Goal: Task Accomplishment & Management: Use online tool/utility

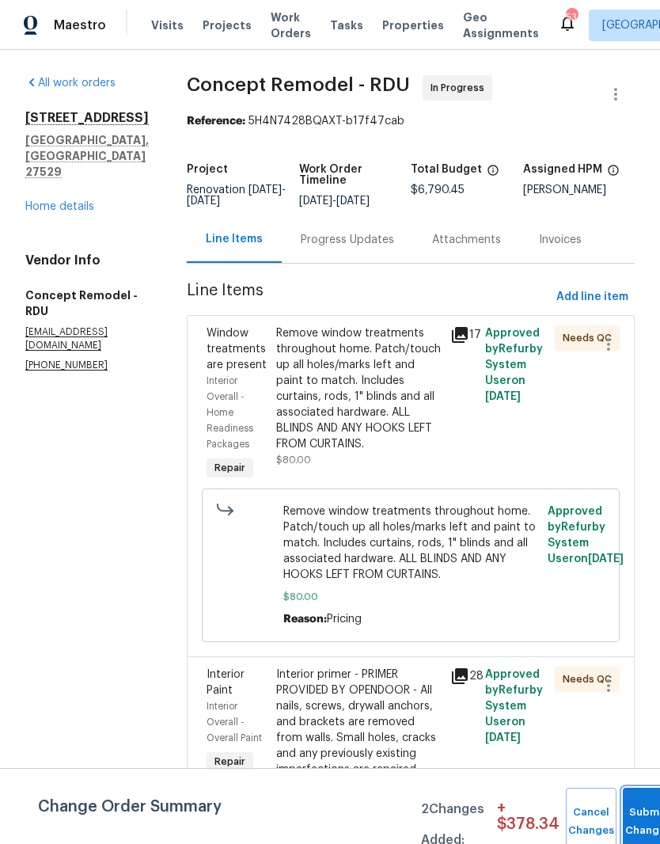
click at [636, 816] on button "Submit Changes" at bounding box center [648, 822] width 51 height 68
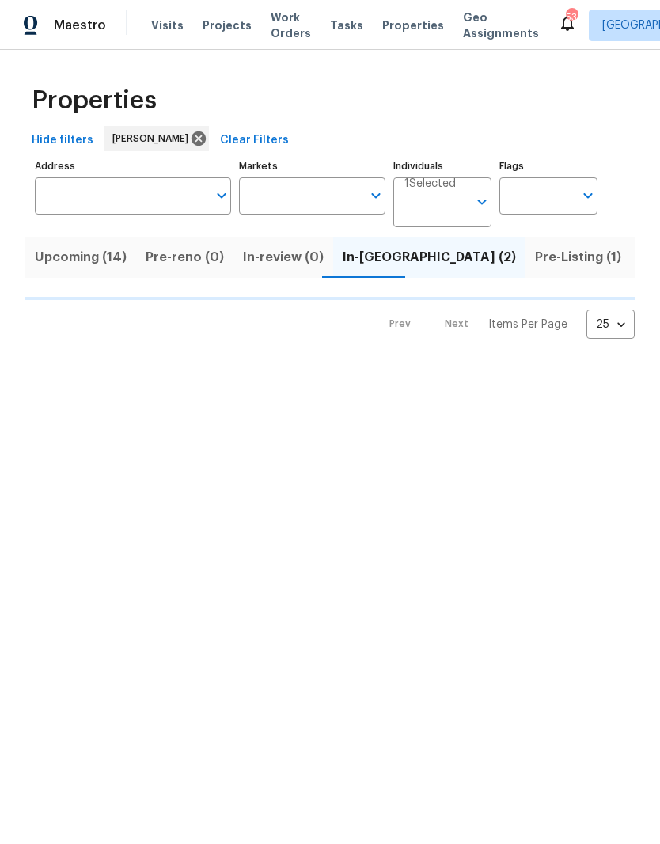
click at [90, 179] on input "Address" at bounding box center [121, 195] width 173 height 37
click at [59, 194] on input "Address" at bounding box center [121, 195] width 173 height 37
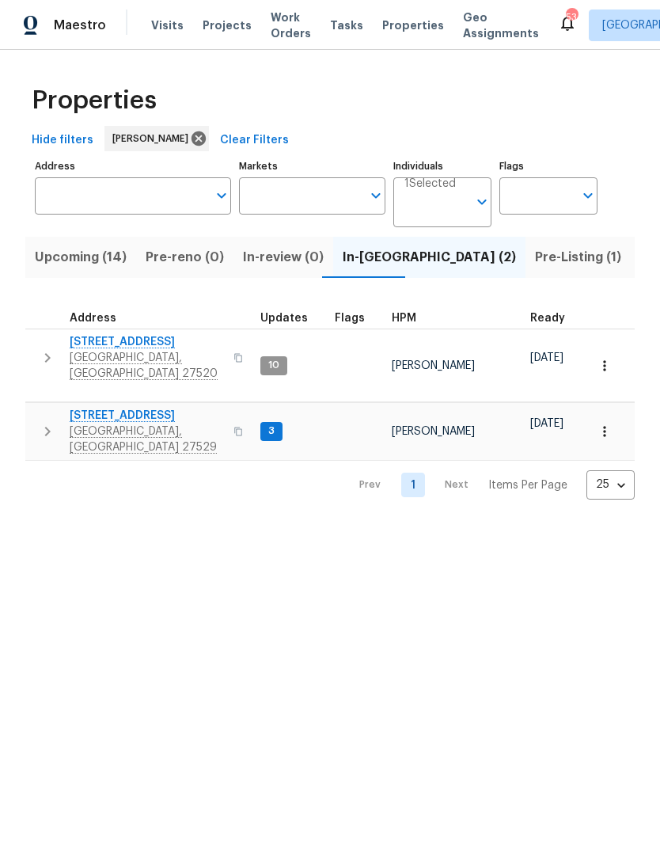
click at [77, 197] on input "Address" at bounding box center [121, 195] width 173 height 37
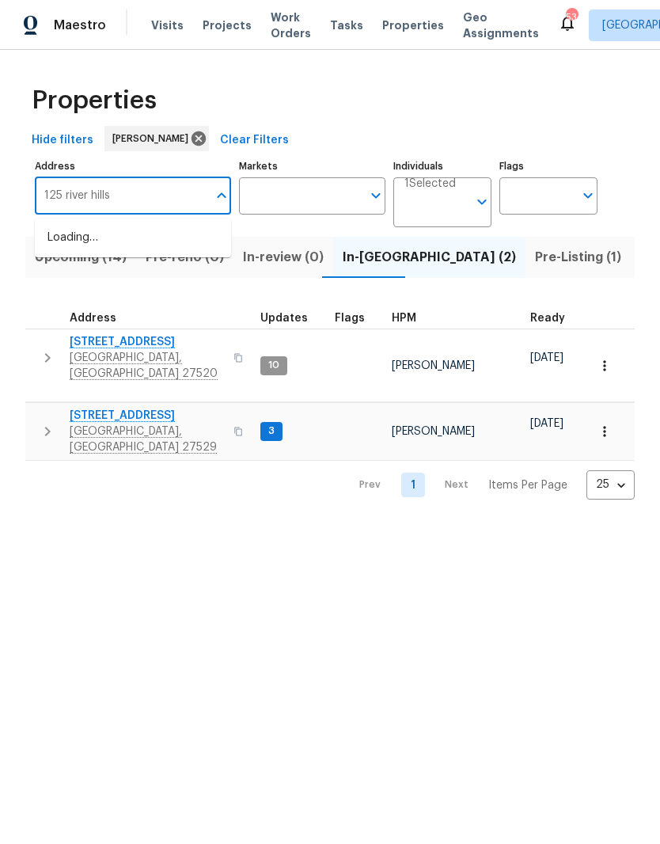
type input "125 river hills"
click at [67, 238] on li "125 River Hills Dr Clayton NC 27527" at bounding box center [133, 247] width 196 height 44
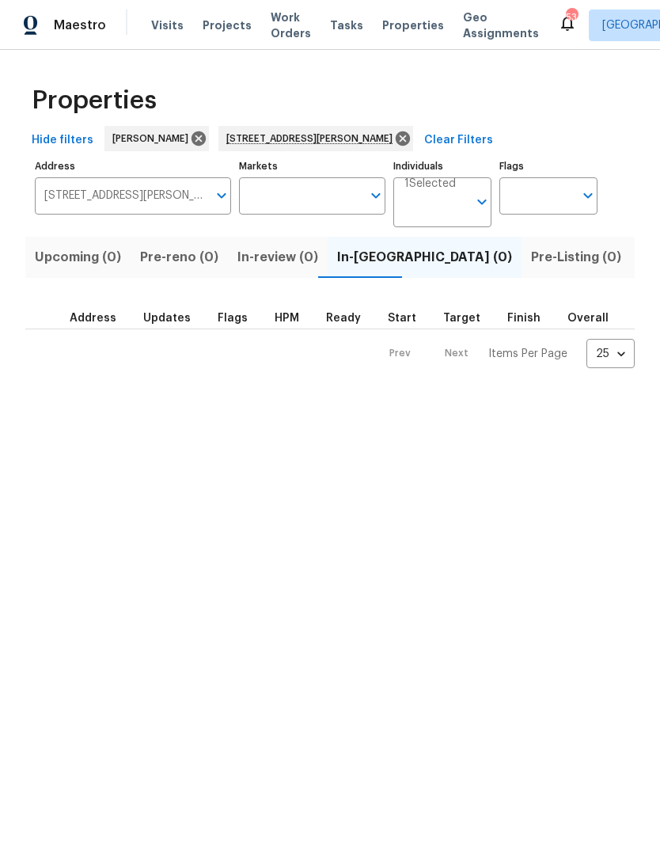
click at [641, 255] on span "Listed (1)" at bounding box center [669, 257] width 57 height 22
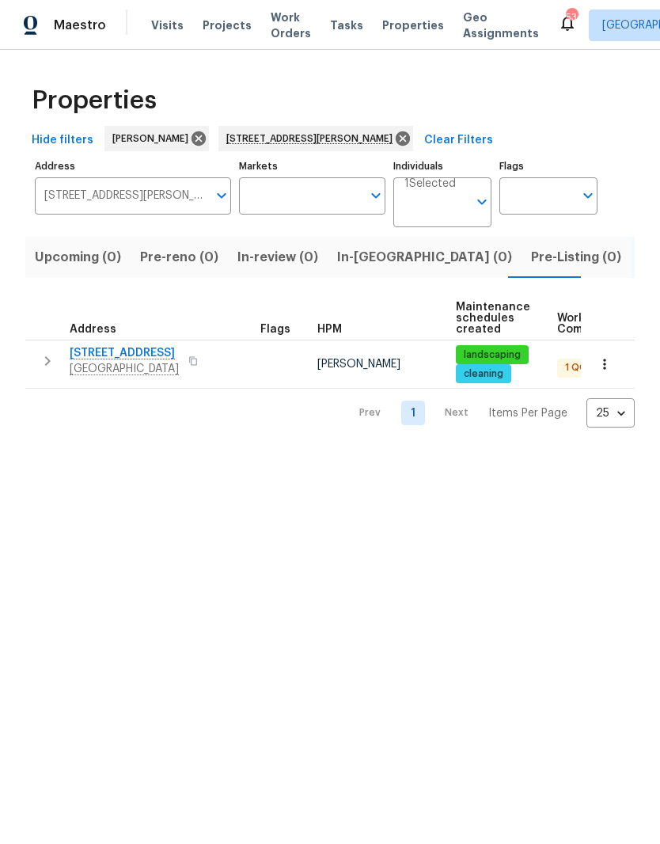
click at [98, 346] on span "125 River Hills Dr" at bounding box center [124, 353] width 109 height 16
click at [166, 213] on input "125 River Hills Dr Clayton NC 27527" at bounding box center [121, 195] width 173 height 37
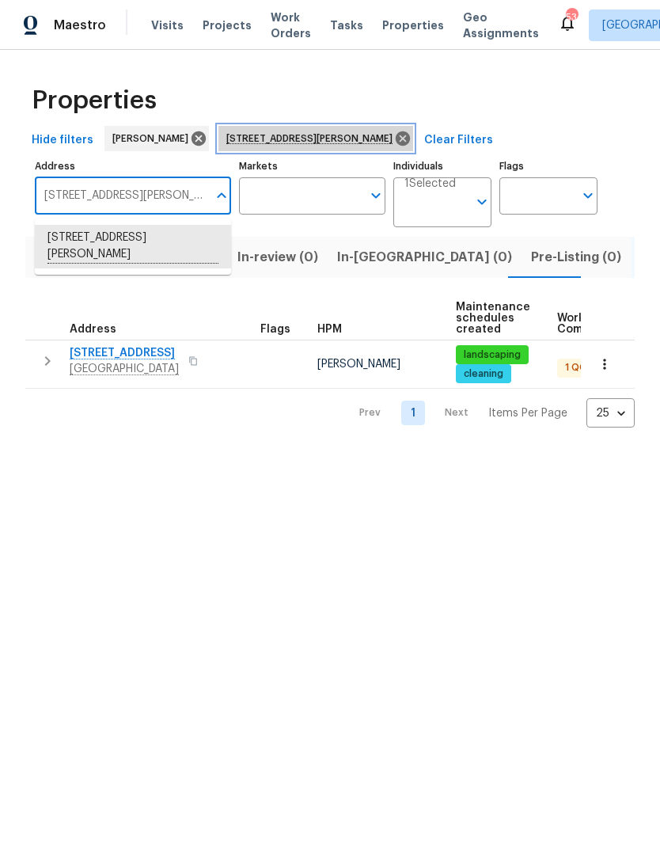
click at [396, 135] on icon at bounding box center [403, 138] width 14 height 14
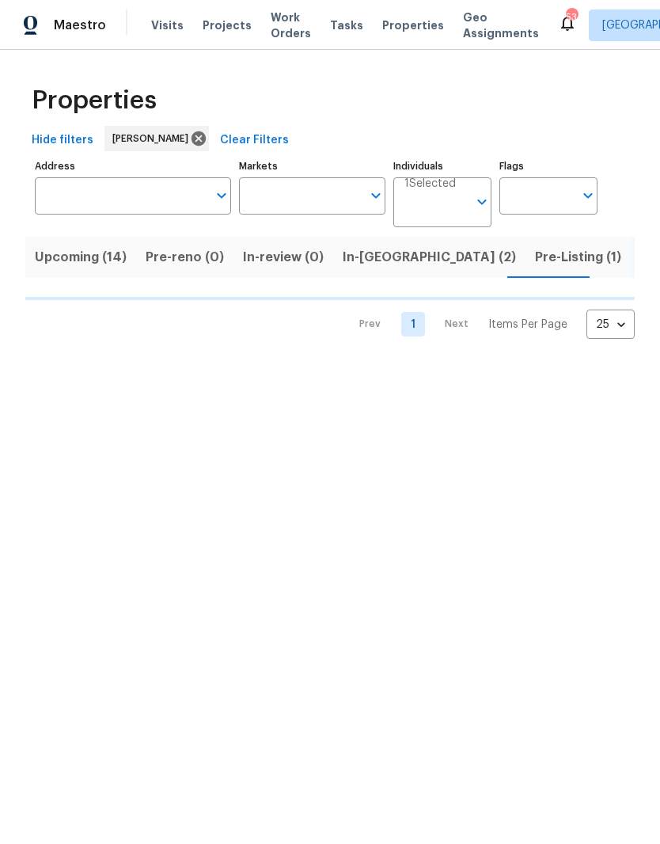
click at [154, 206] on input "Address" at bounding box center [121, 195] width 173 height 37
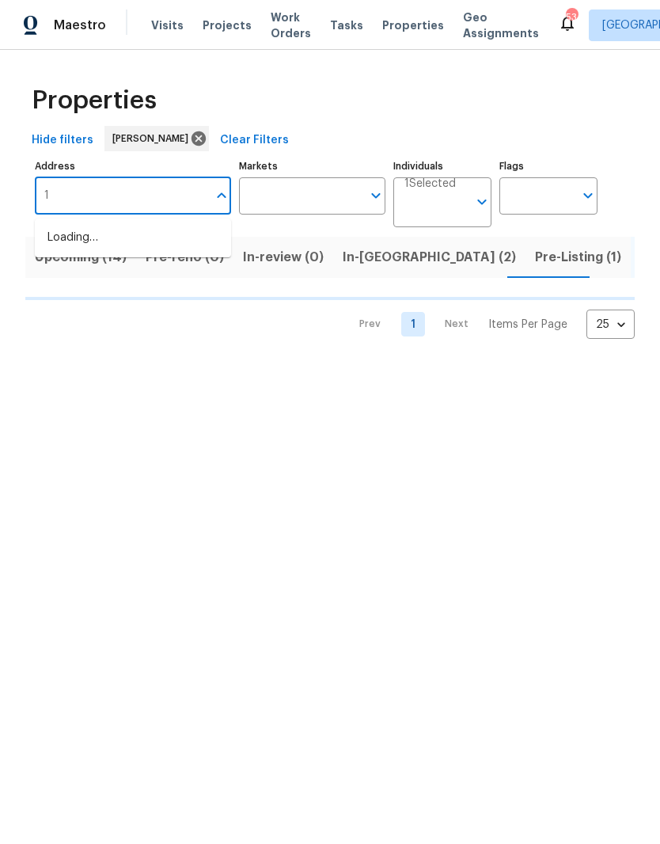
type input "14"
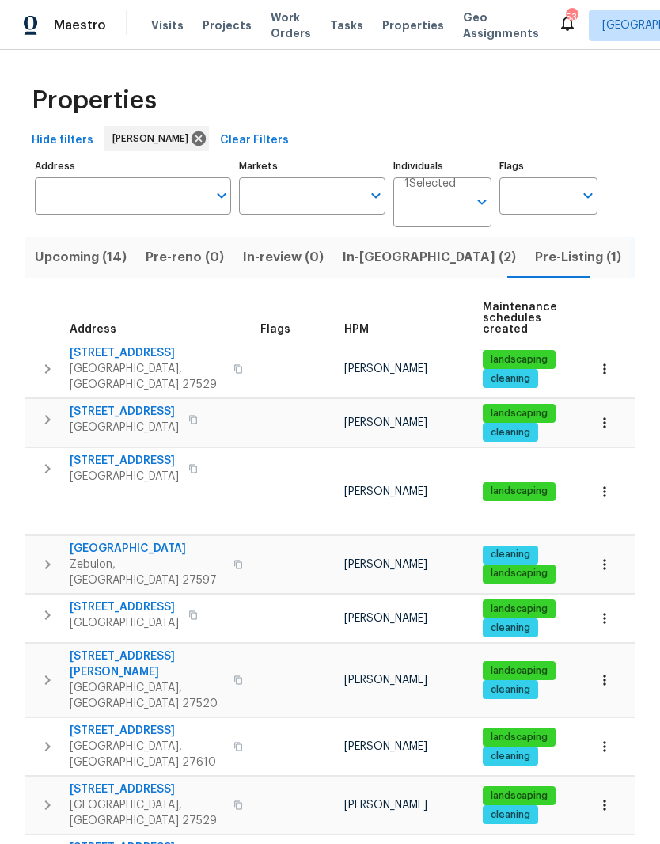
click at [134, 204] on input "Address" at bounding box center [121, 195] width 173 height 37
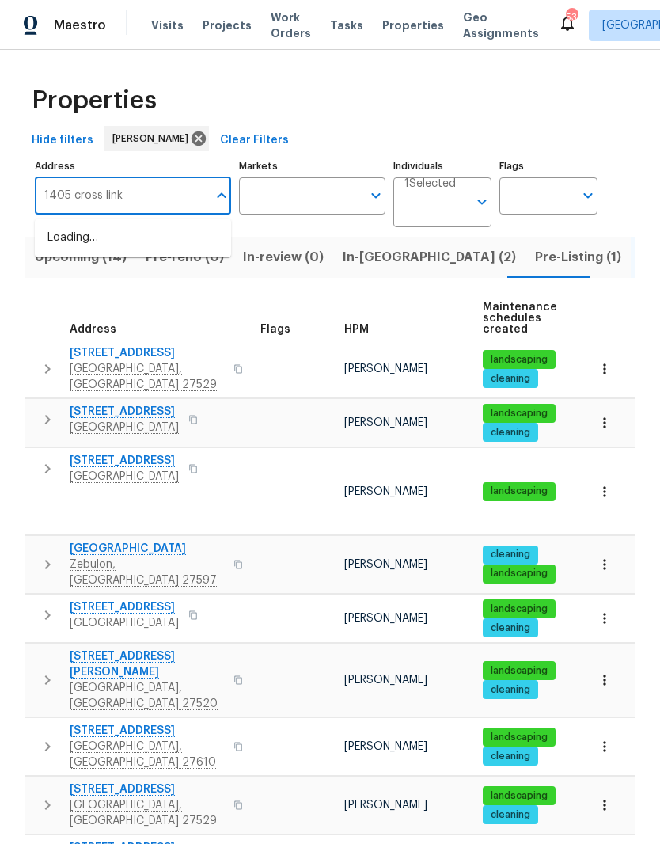
type input "1405 cross link"
click at [175, 234] on li "1405 Cross Link Rd Raleigh NC 27610" at bounding box center [133, 238] width 196 height 27
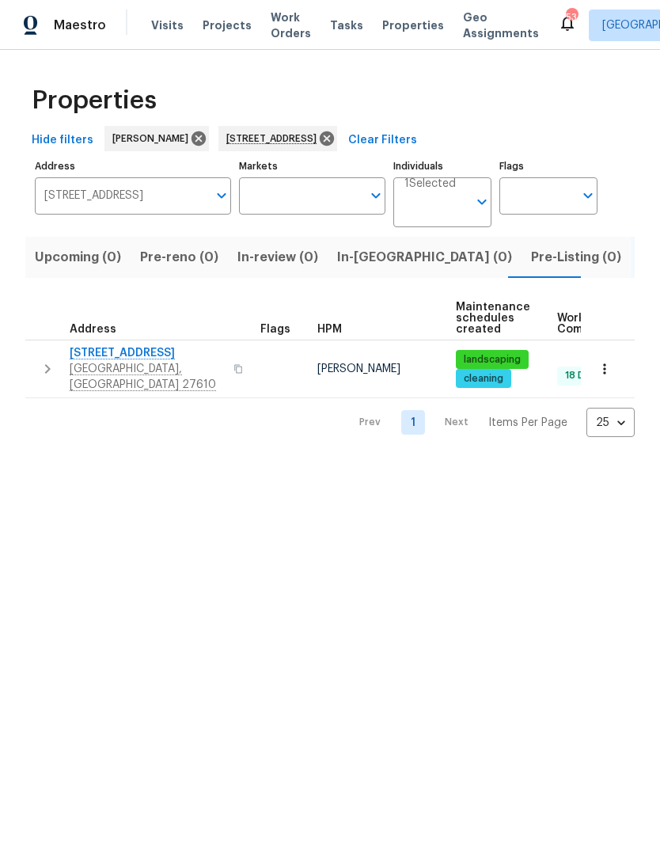
click at [606, 367] on icon "button" at bounding box center [605, 369] width 16 height 16
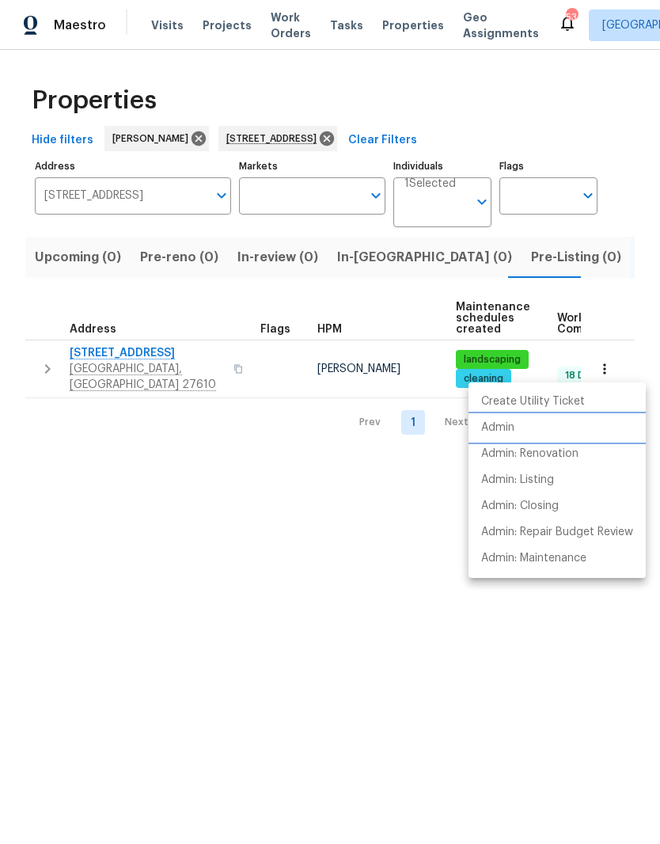
click at [592, 439] on li "Admin" at bounding box center [557, 428] width 177 height 26
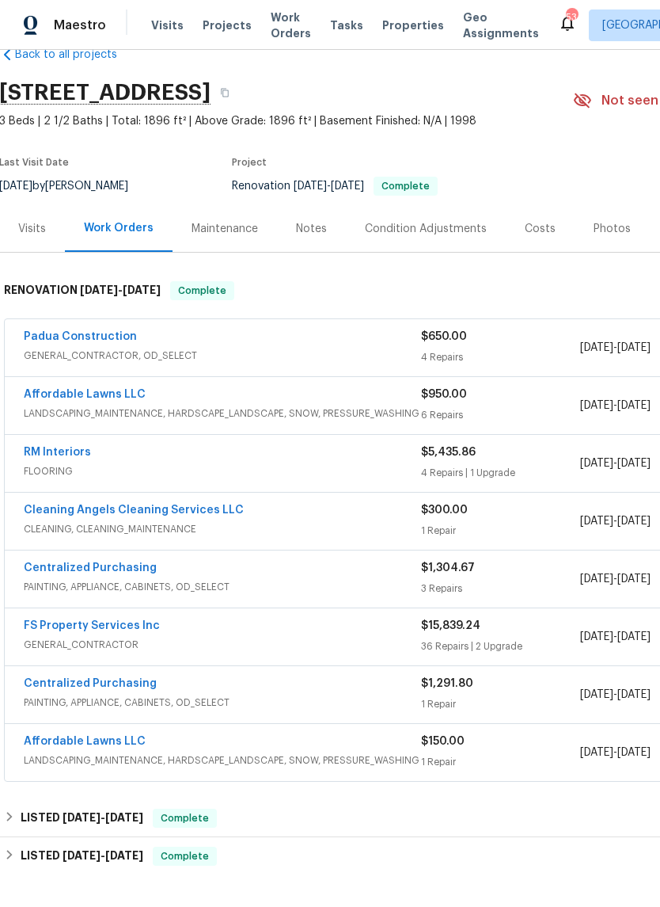
scroll to position [37, 1]
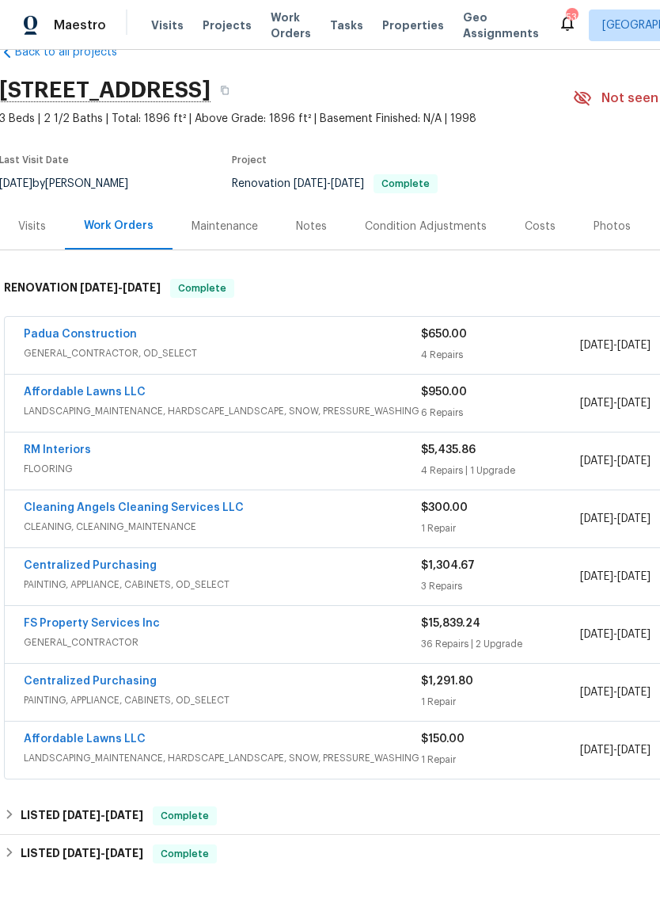
click at [55, 338] on link "Padua Construction" at bounding box center [80, 334] width 113 height 11
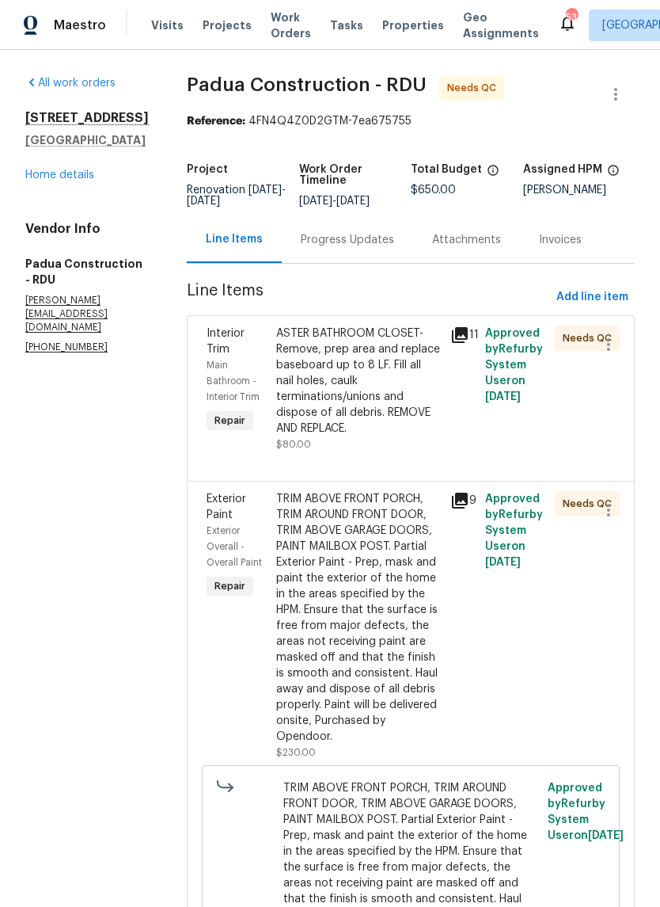
click at [383, 394] on div "ASTER BATHROOM CLOSET- Remove, prep area and replace baseboard up to 8 LF. Fill…" at bounding box center [358, 380] width 165 height 111
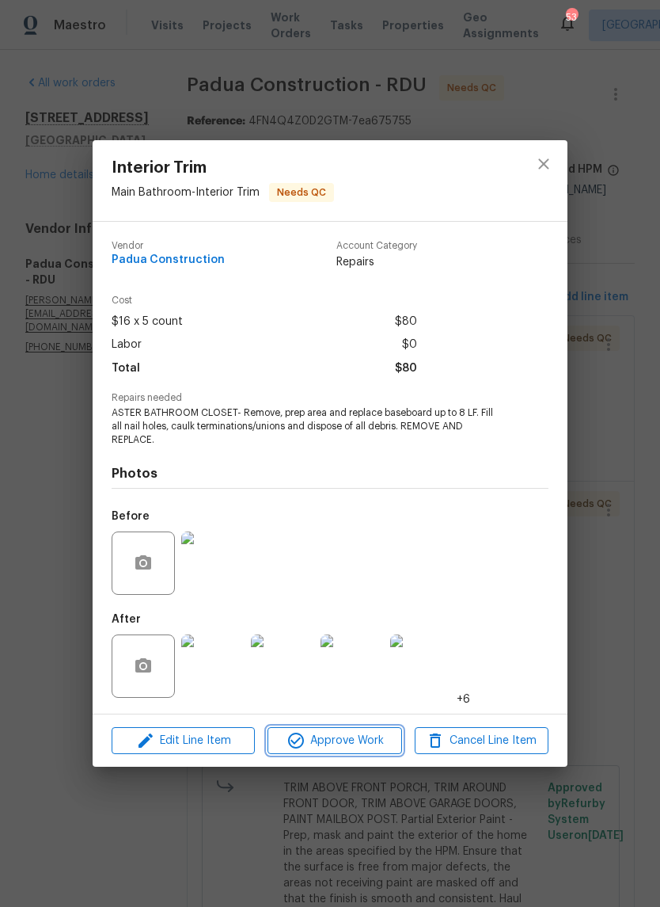
click at [354, 737] on span "Approve Work" at bounding box center [334, 741] width 124 height 20
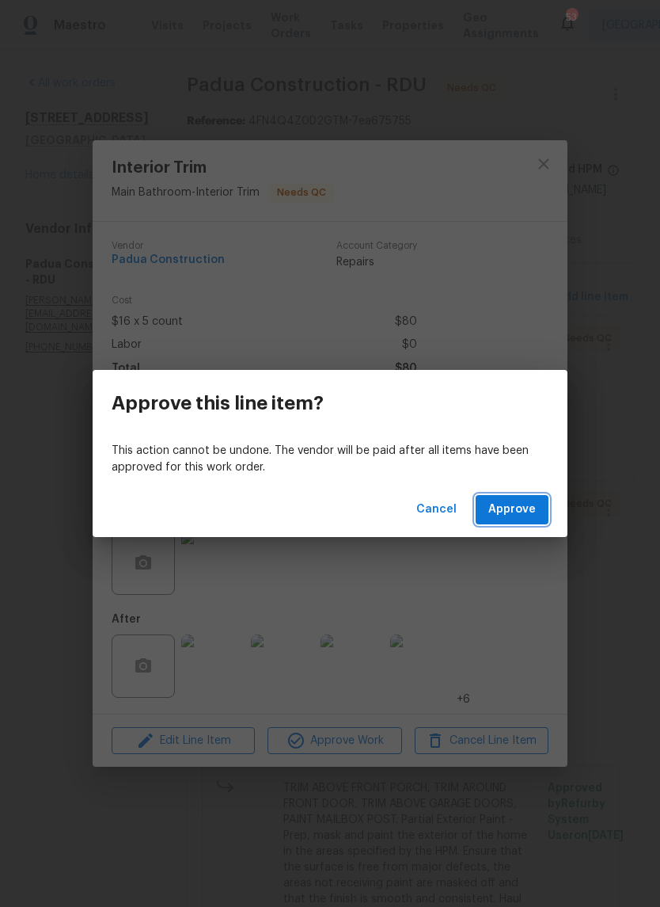
click at [537, 516] on button "Approve" at bounding box center [512, 509] width 73 height 29
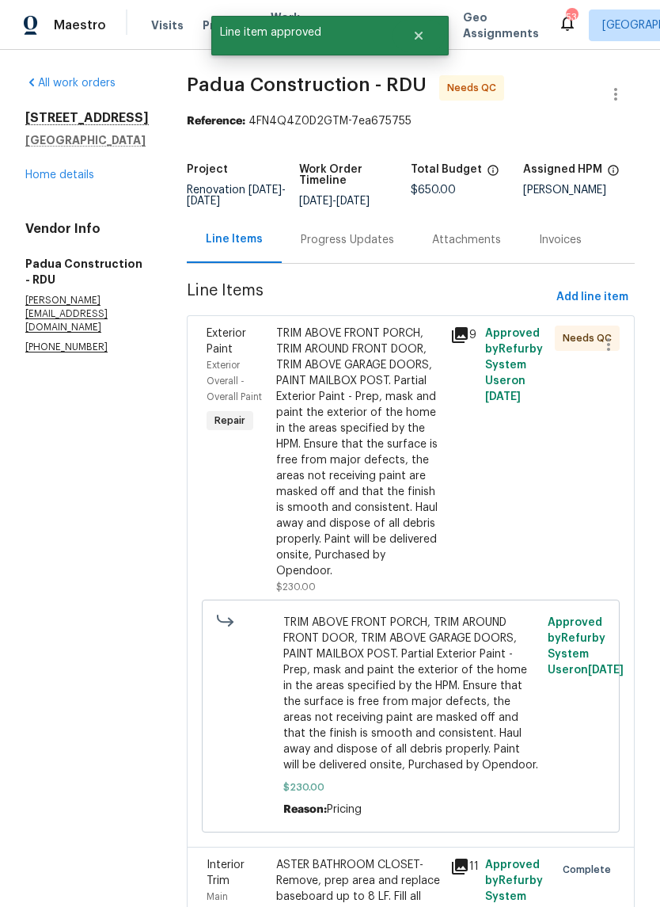
click at [376, 456] on div "TRIM ABOVE FRONT PORCH, TRIM AROUND FRONT DOOR, TRIM ABOVE GARAGE DOORS, PAINT …" at bounding box center [358, 451] width 165 height 253
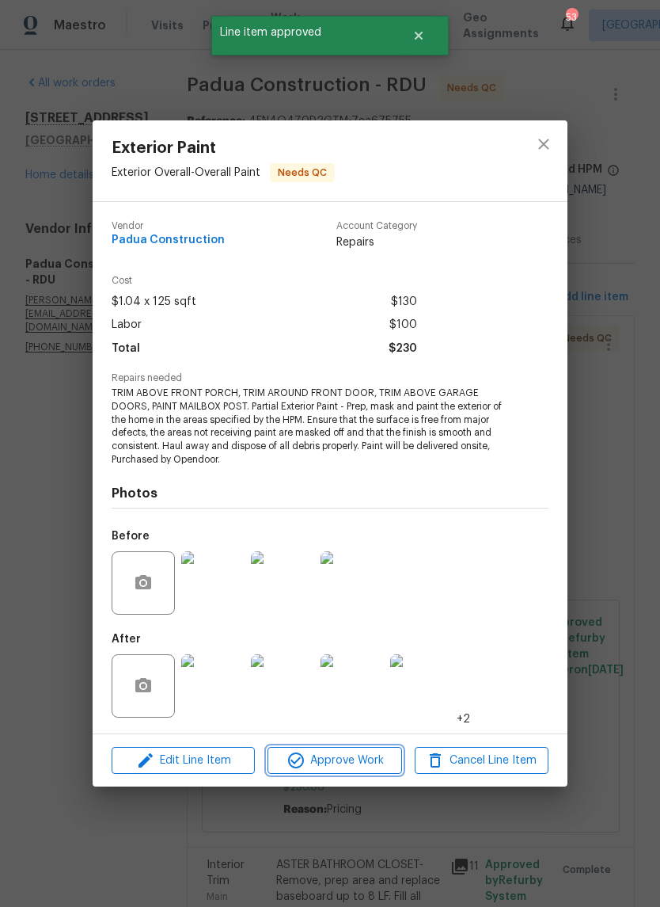
click at [372, 763] on span "Approve Work" at bounding box center [334, 761] width 124 height 20
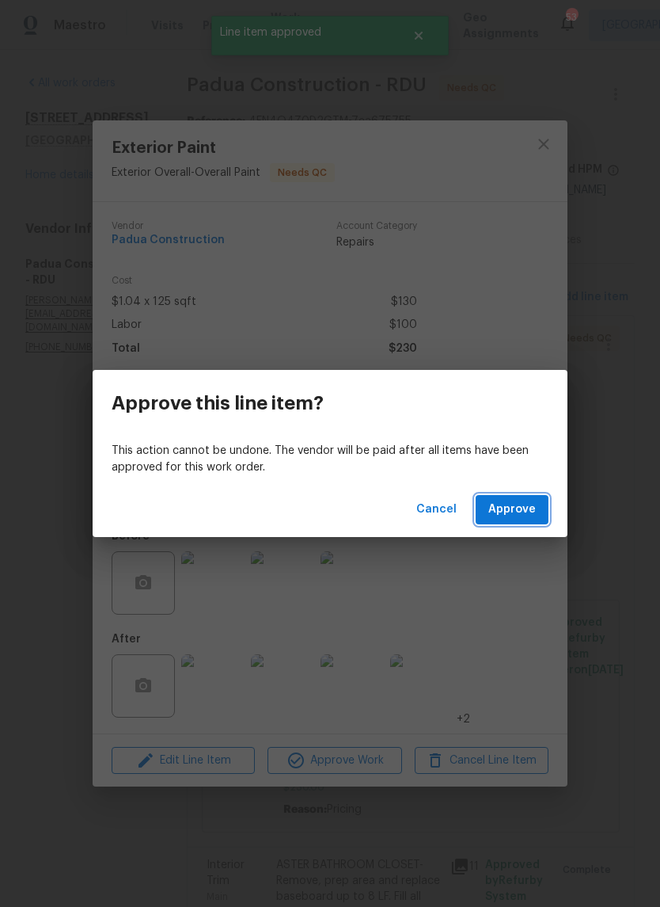
click at [539, 515] on button "Approve" at bounding box center [512, 509] width 73 height 29
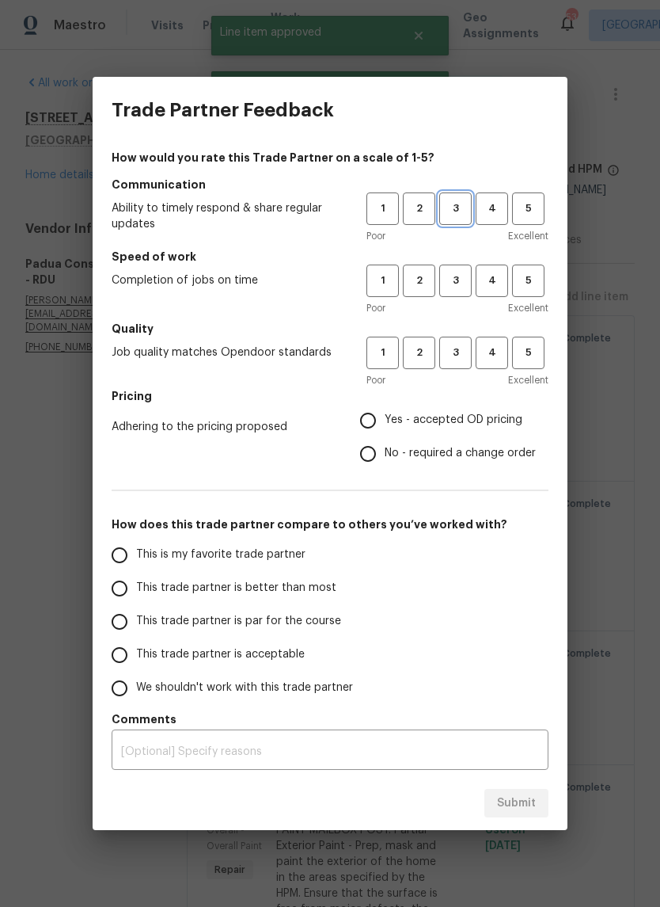
click at [462, 219] on button "3" at bounding box center [456, 208] width 32 height 32
click at [462, 288] on span "3" at bounding box center [455, 281] width 29 height 18
click at [460, 352] on span "3" at bounding box center [455, 353] width 29 height 18
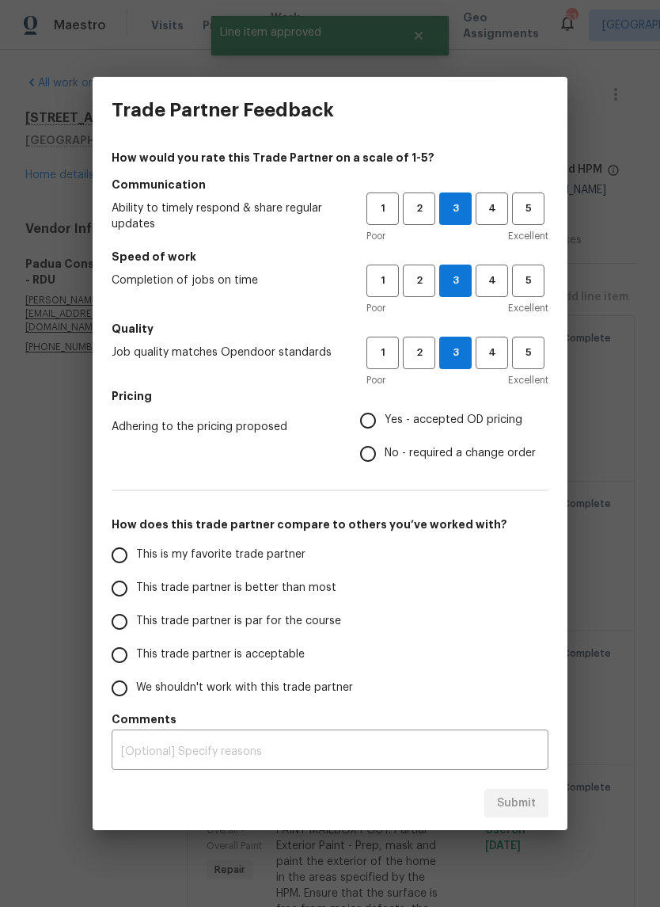
click at [490, 409] on label "Yes - accepted OD pricing" at bounding box center [444, 420] width 185 height 33
click at [385, 409] on input "Yes - accepted OD pricing" at bounding box center [368, 420] width 33 height 33
radio input "true"
click at [291, 662] on span "This trade partner is acceptable" at bounding box center [220, 654] width 169 height 17
click at [136, 662] on input "This trade partner is acceptable" at bounding box center [119, 654] width 33 height 33
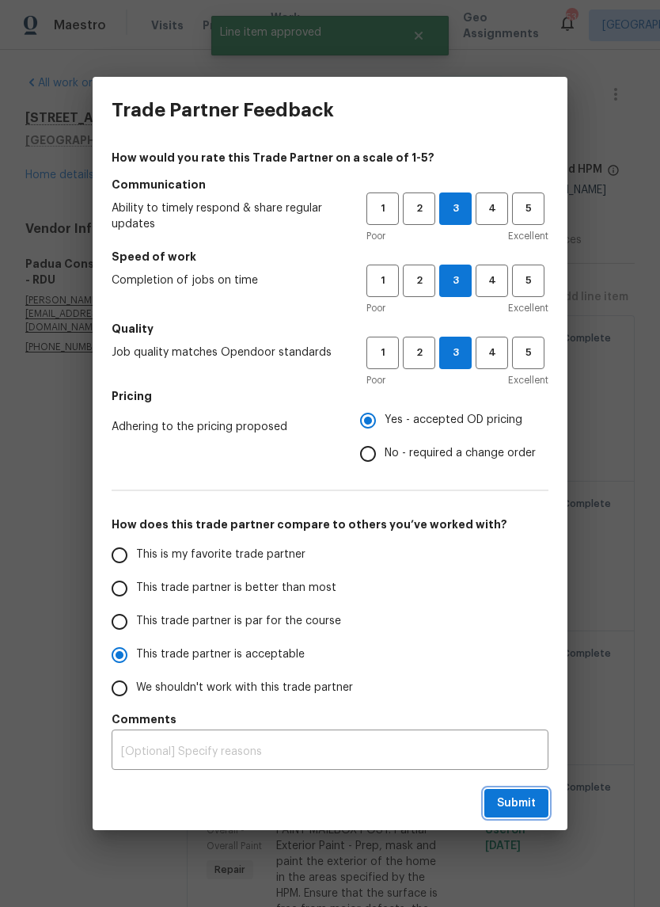
click at [522, 806] on span "Submit" at bounding box center [516, 804] width 39 height 20
radio input "true"
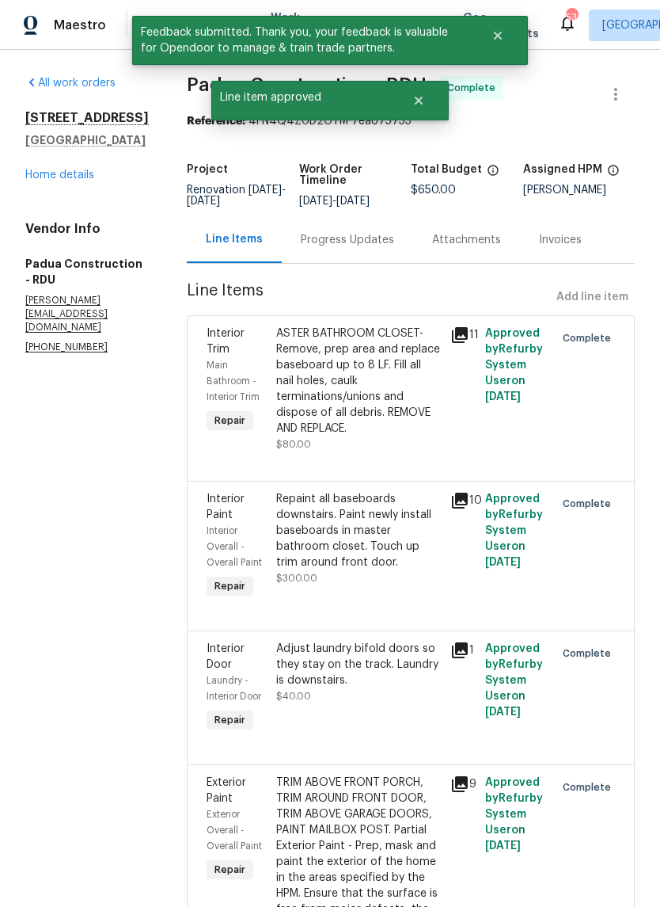
click at [43, 181] on link "Home details" at bounding box center [59, 174] width 69 height 11
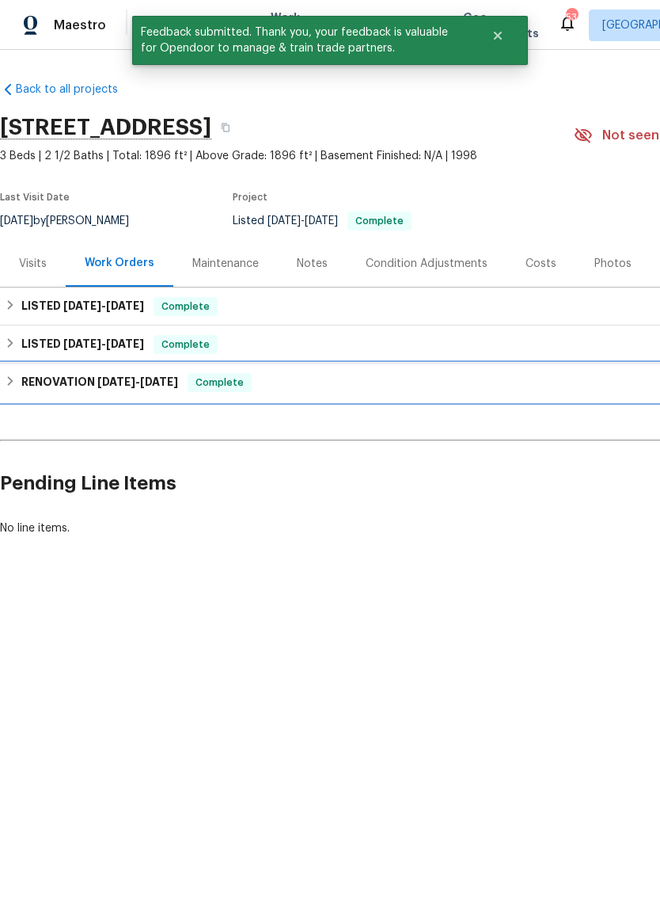
click at [51, 400] on div "RENOVATION 8/4/25 - 8/22/25 Complete" at bounding box center [447, 382] width 895 height 38
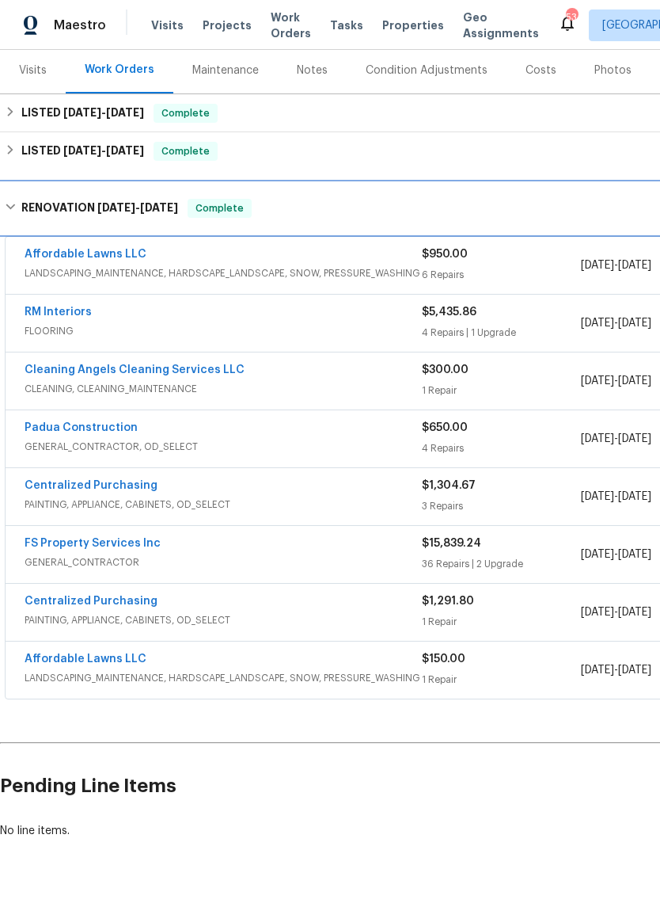
scroll to position [193, 0]
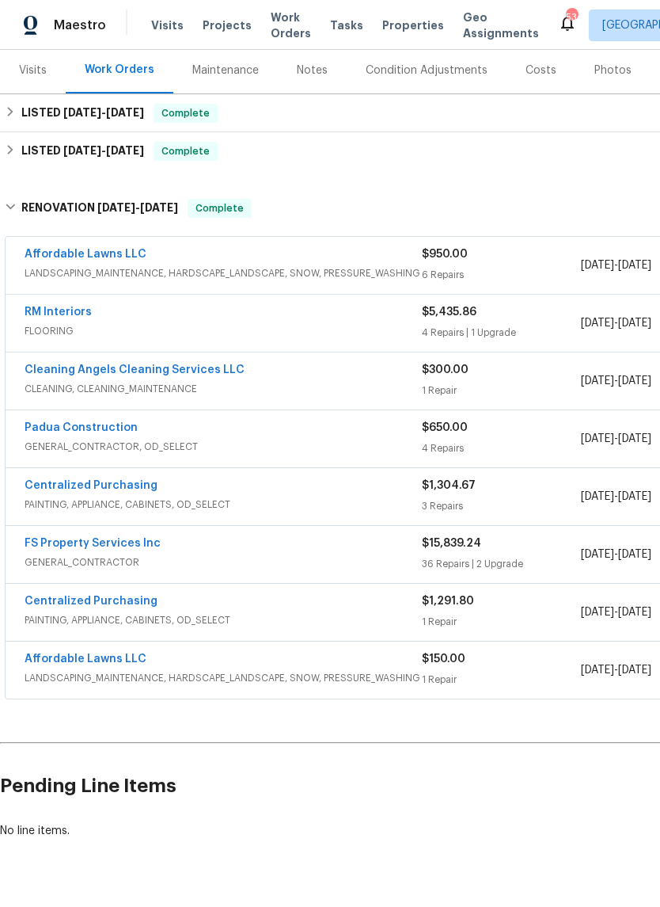
click at [52, 546] on link "FS Property Services Inc" at bounding box center [93, 543] width 136 height 11
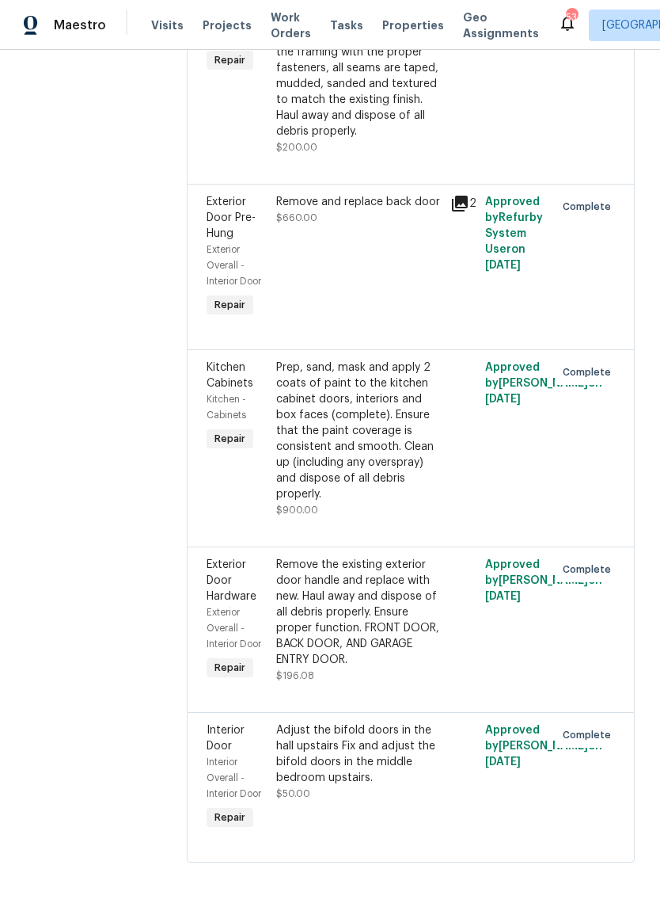
scroll to position [8361, 0]
click at [325, 139] on div "GARAGE CEILING- Remove the existing damaged drywall and replace with new. Ensur…" at bounding box center [358, 60] width 165 height 158
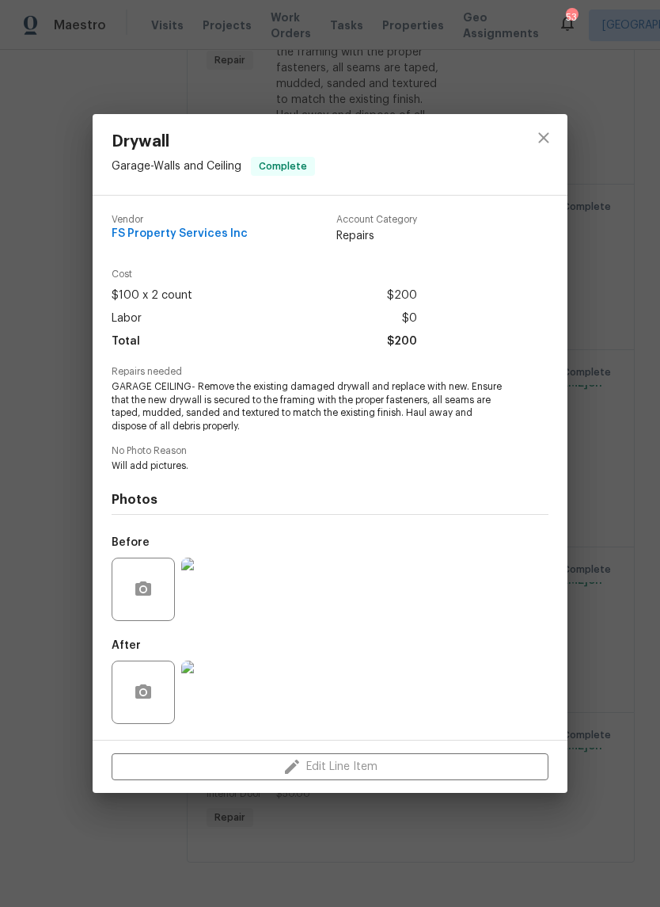
click at [200, 599] on img at bounding box center [212, 589] width 63 height 63
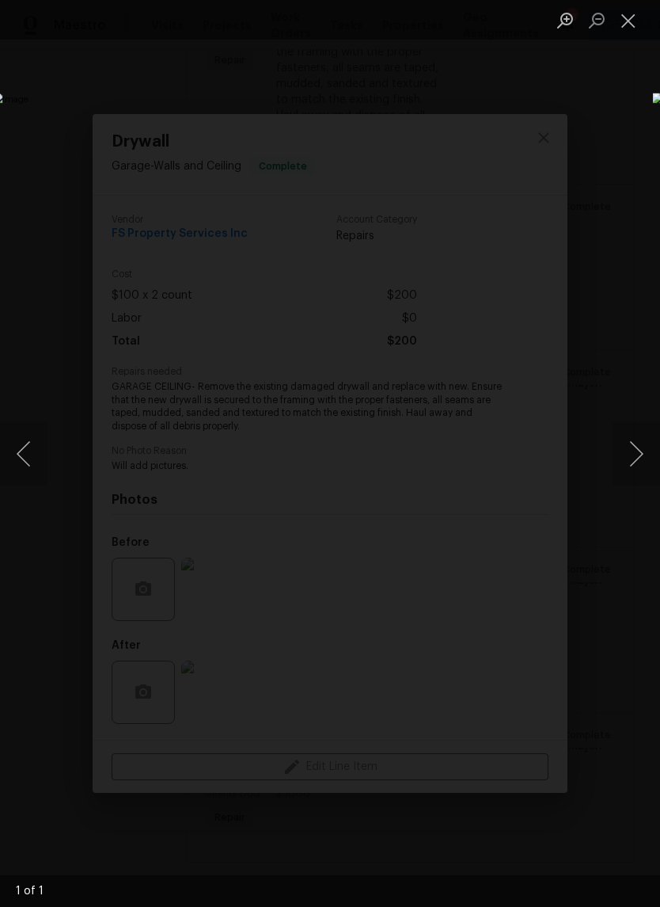
click at [101, 467] on img "Lightbox" at bounding box center [255, 453] width 525 height 721
click at [633, 17] on button "Close lightbox" at bounding box center [629, 20] width 32 height 28
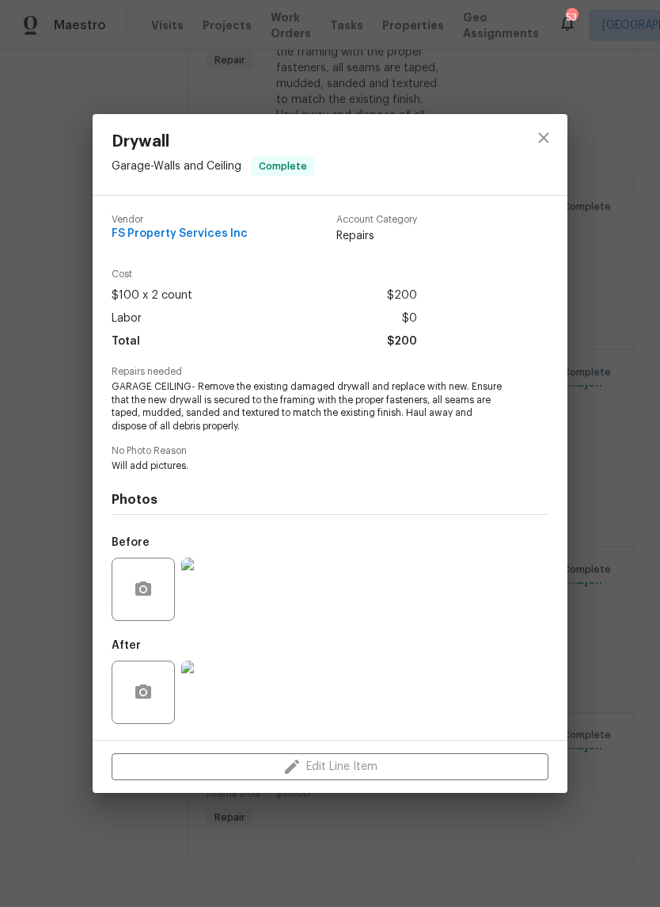
click at [232, 696] on img at bounding box center [212, 691] width 63 height 63
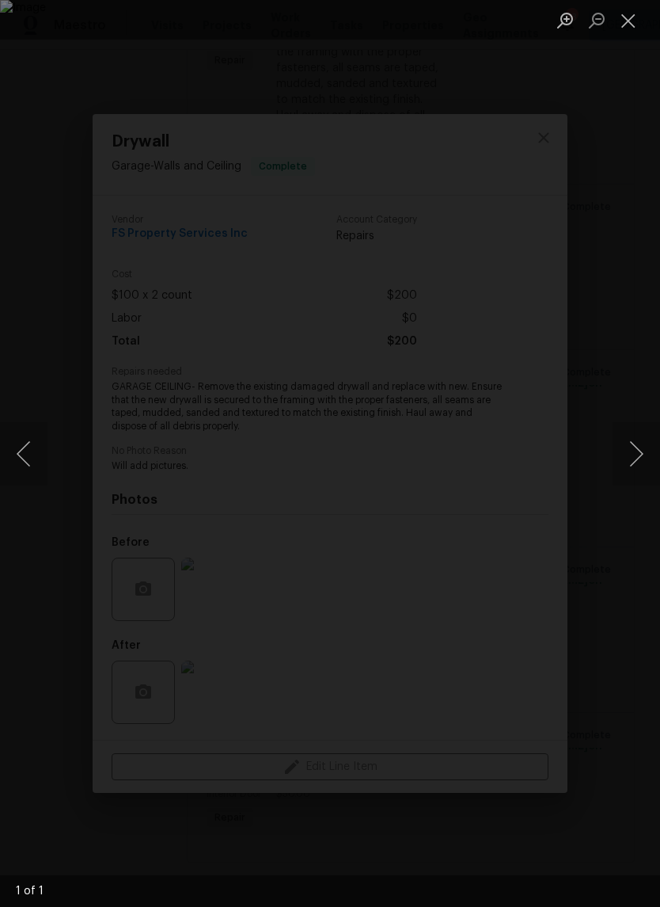
click at [634, 22] on button "Close lightbox" at bounding box center [629, 20] width 32 height 28
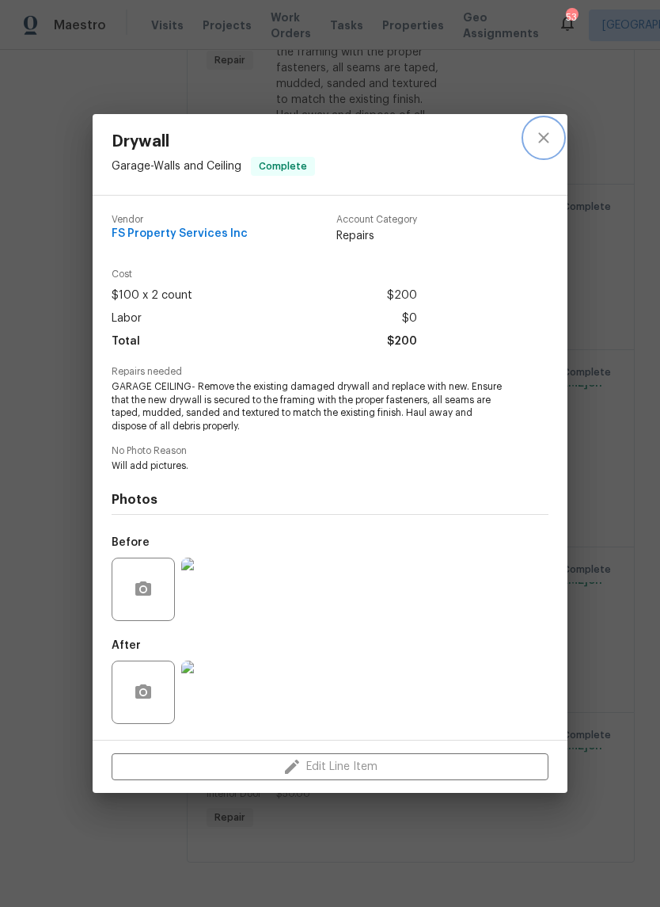
click at [543, 140] on icon "close" at bounding box center [544, 137] width 19 height 19
click at [542, 140] on icon "close" at bounding box center [544, 137] width 19 height 19
